Goal: Check status

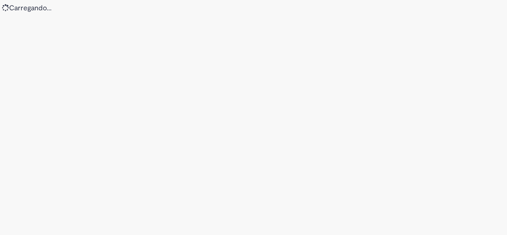
click at [403, 42] on div "Loading..." at bounding box center [253, 117] width 507 height 235
